Goal: Information Seeking & Learning: Learn about a topic

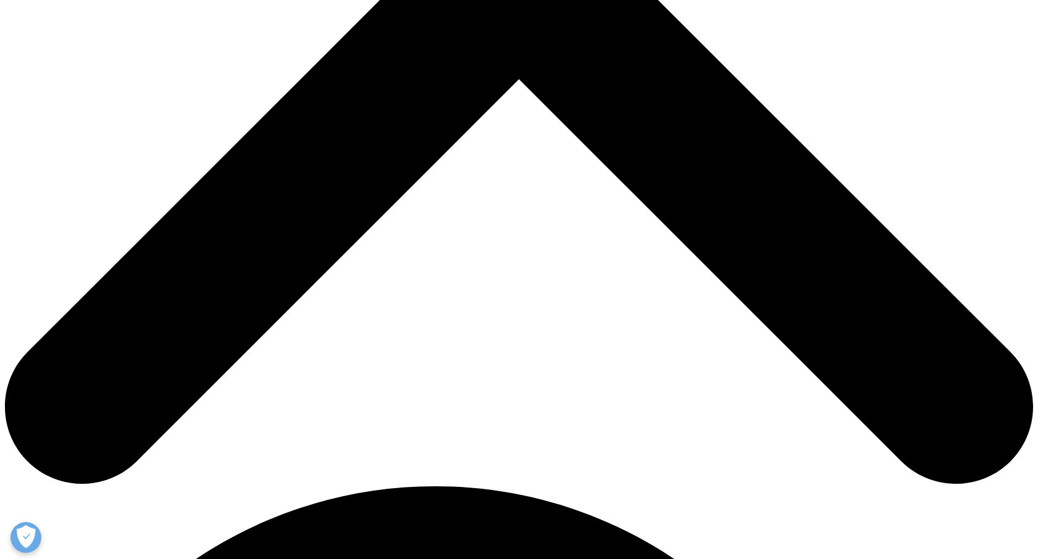
scroll to position [566, 0]
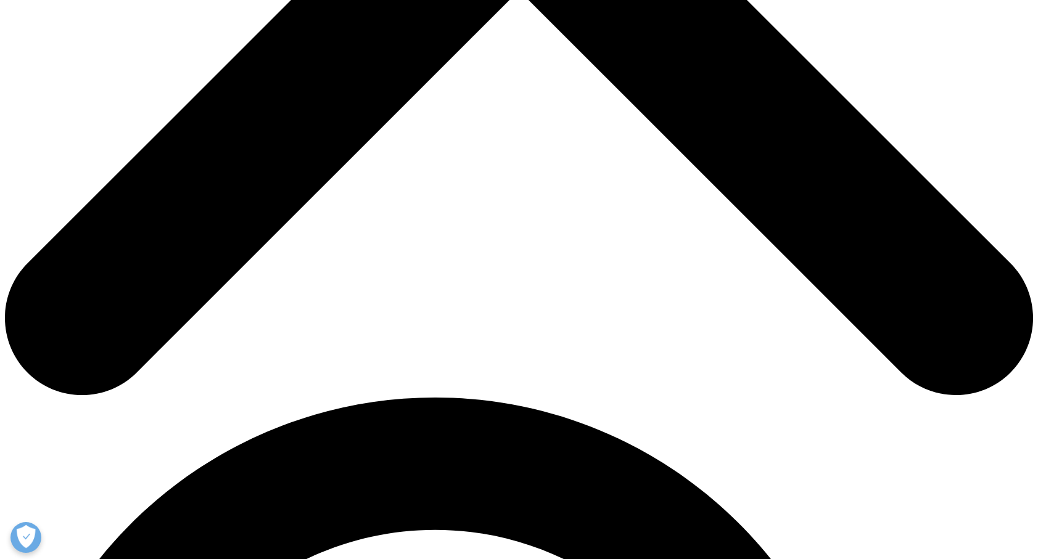
scroll to position [653, 0]
